Goal: Download file/media

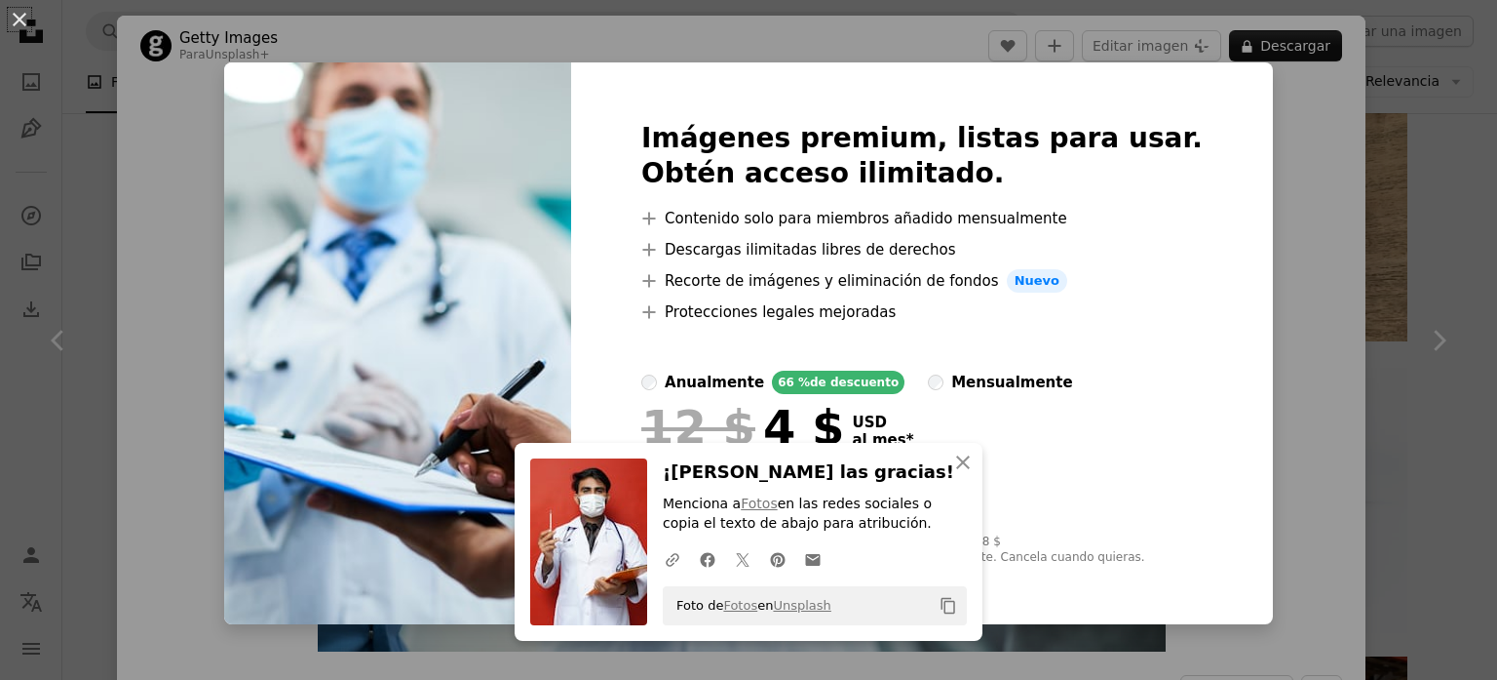
scroll to position [117, 0]
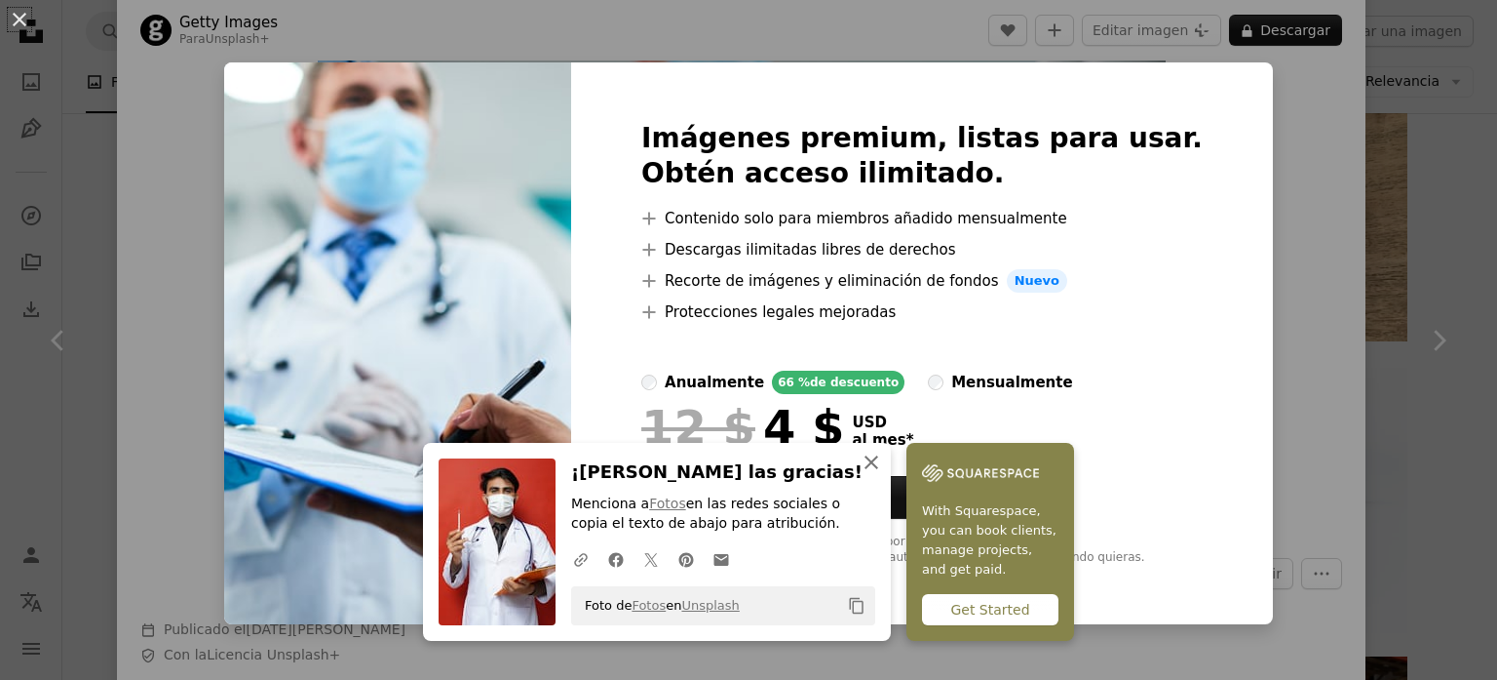
click at [871, 459] on icon "button" at bounding box center [872, 462] width 14 height 14
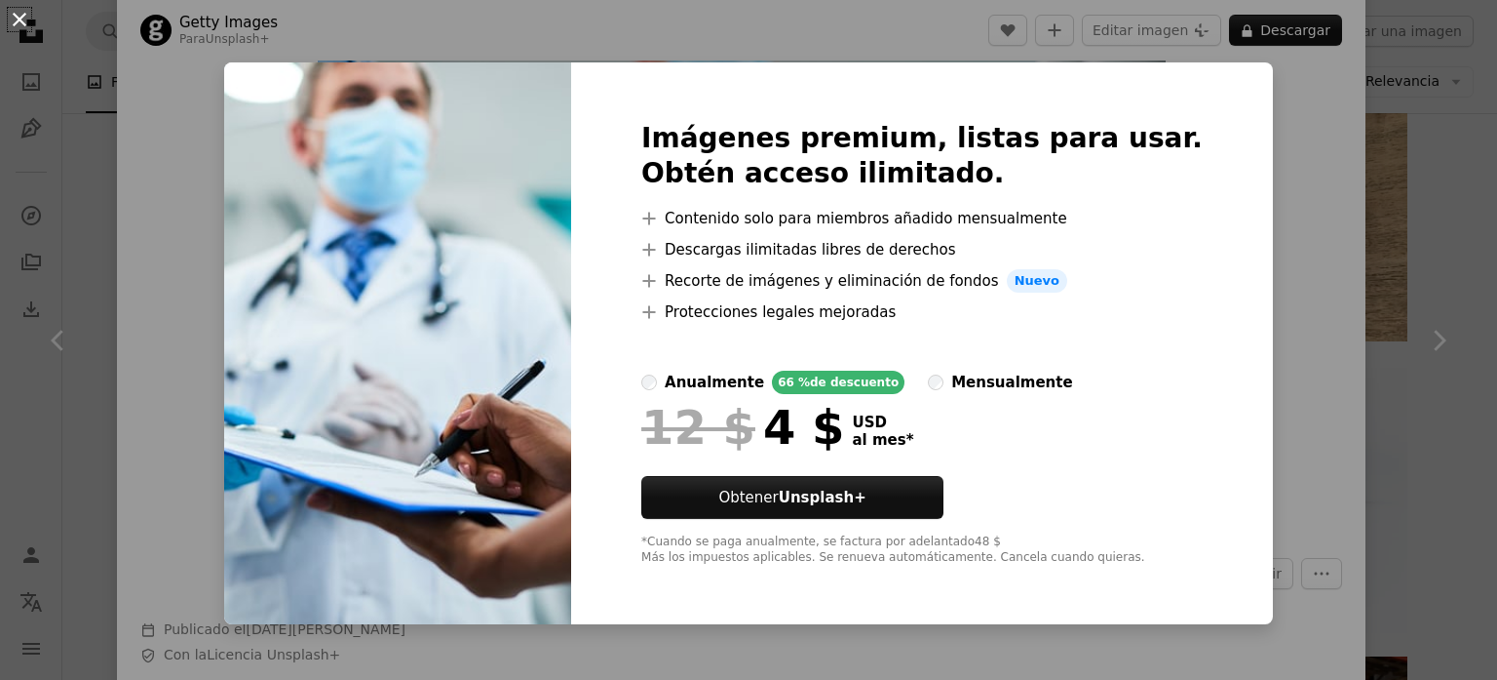
click at [24, 21] on button "An X shape" at bounding box center [19, 19] width 23 height 23
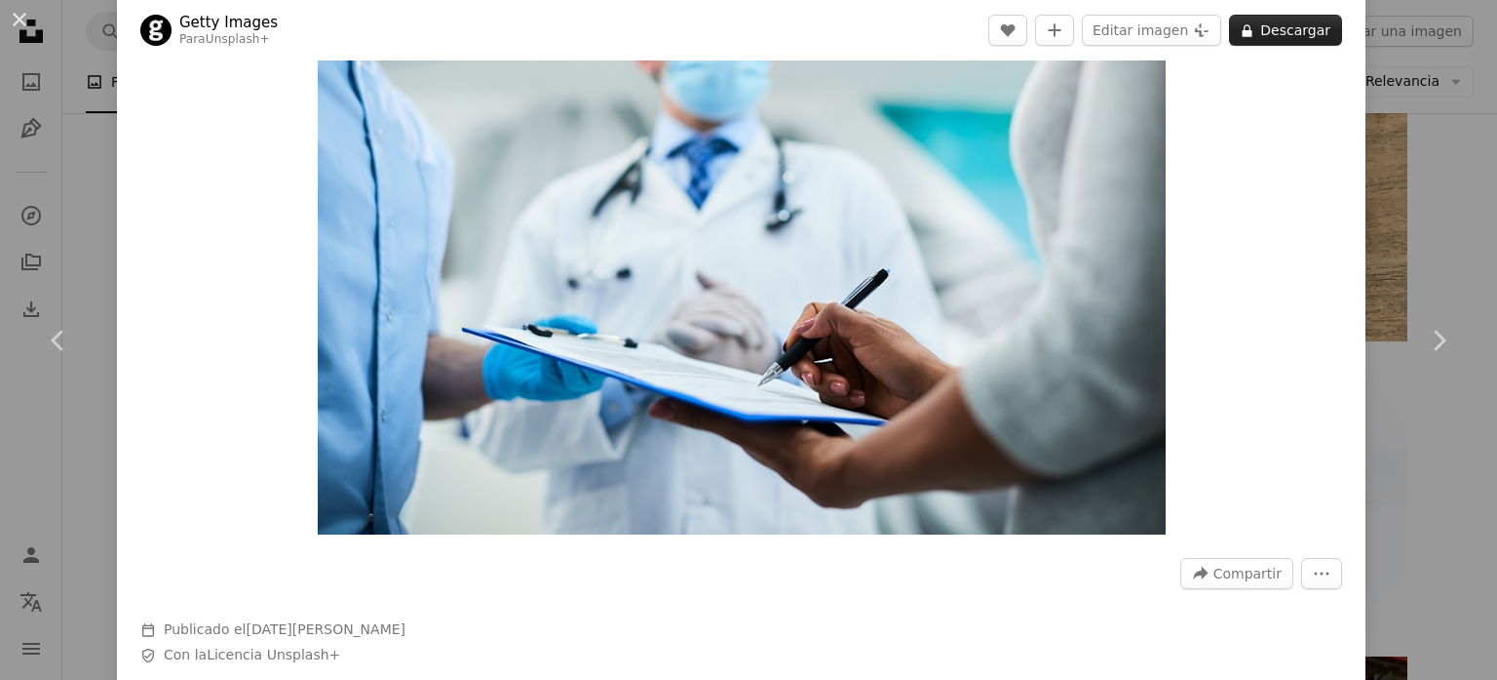
click at [1309, 32] on button "A lock Descargar" at bounding box center [1285, 30] width 113 height 31
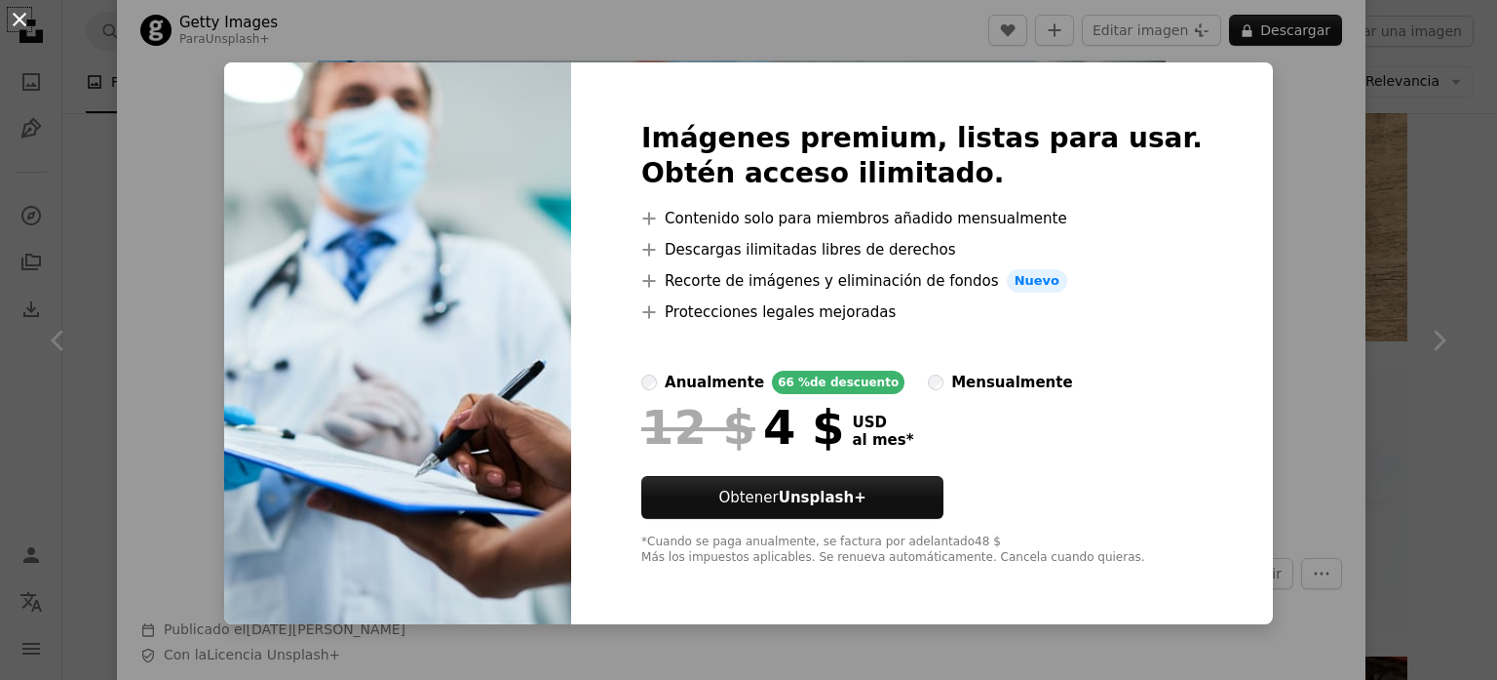
click at [24, 22] on button "An X shape" at bounding box center [19, 19] width 23 height 23
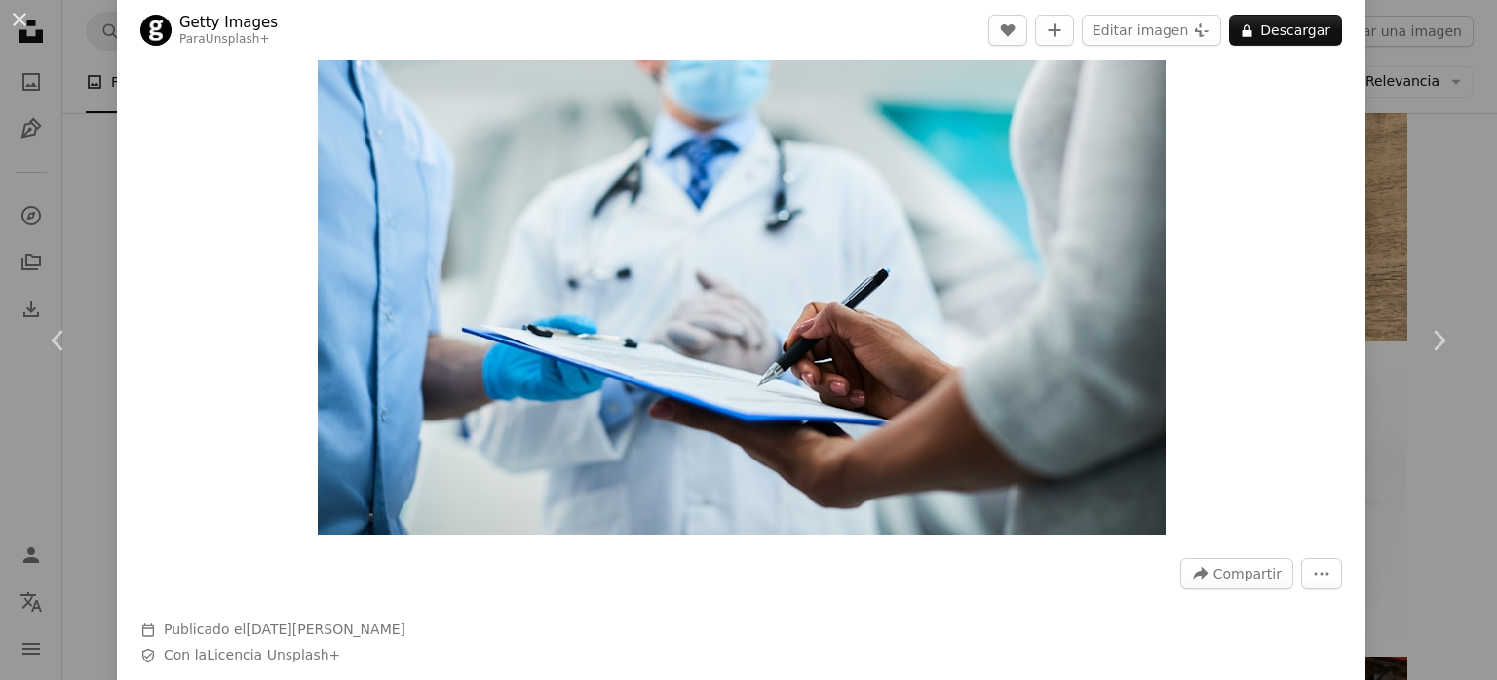
click at [22, 14] on button "An X shape" at bounding box center [19, 19] width 23 height 23
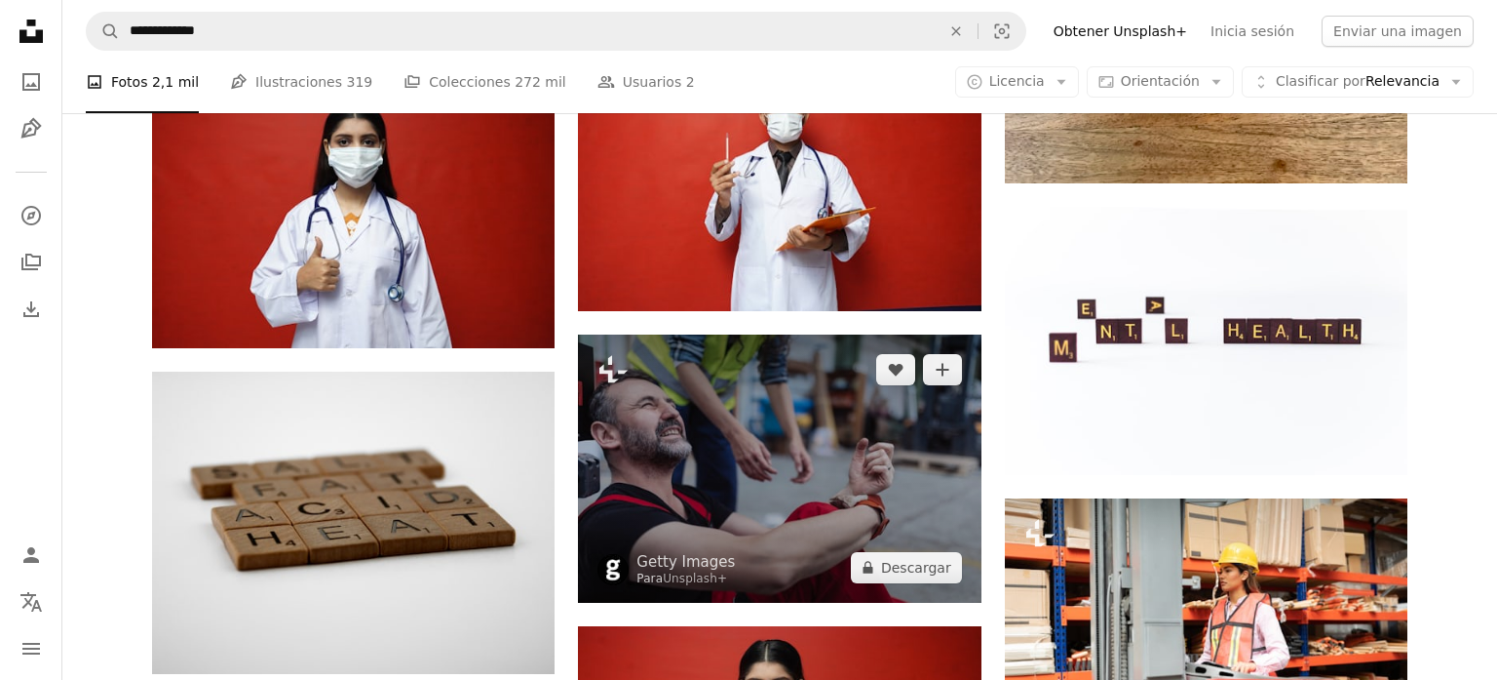
scroll to position [2265, 0]
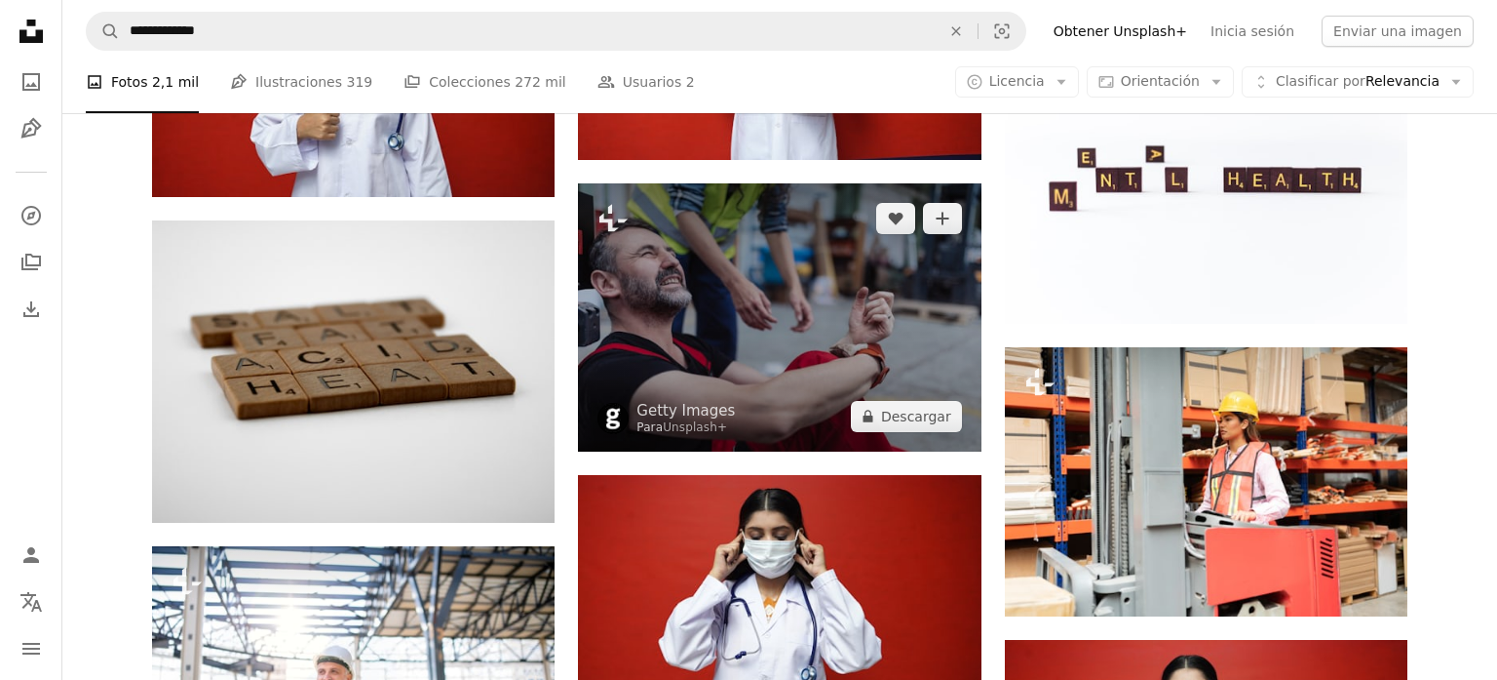
click at [784, 354] on img at bounding box center [779, 317] width 403 height 268
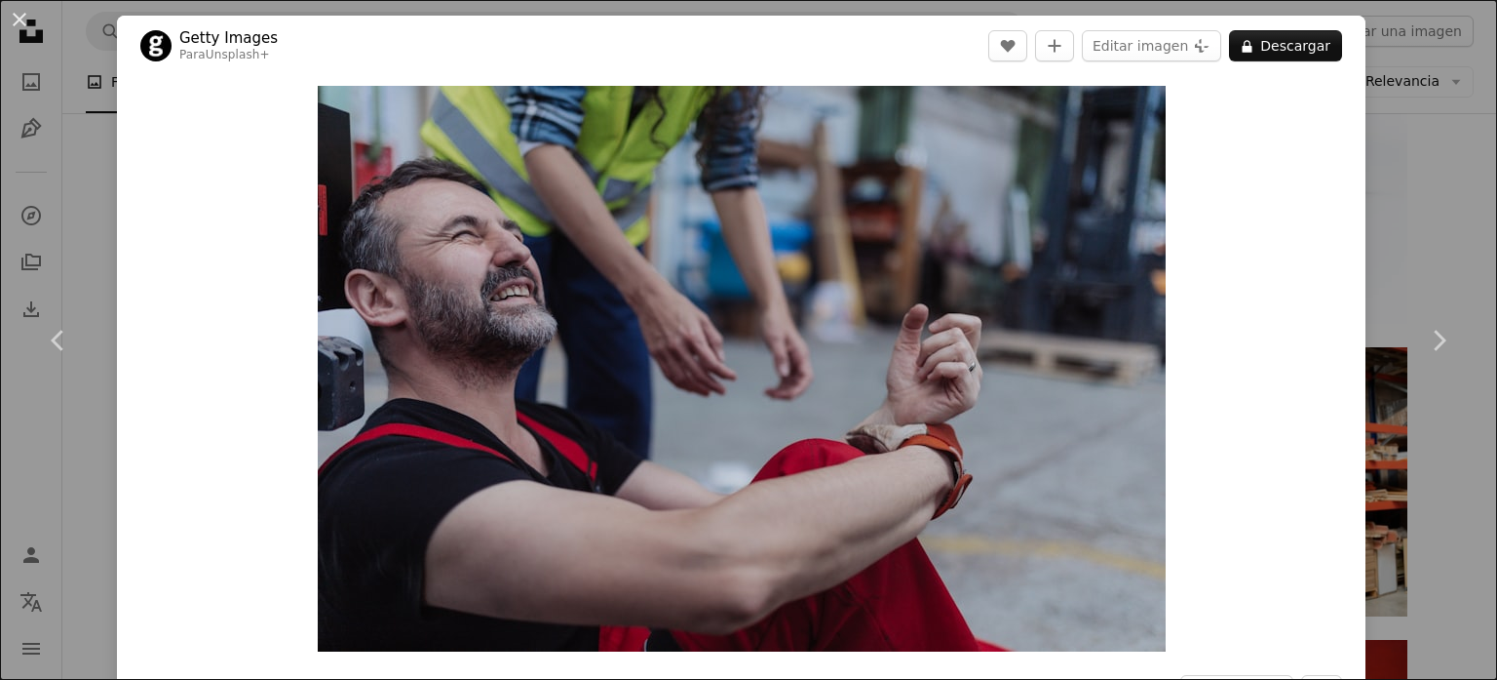
scroll to position [117, 0]
